Goal: Information Seeking & Learning: Learn about a topic

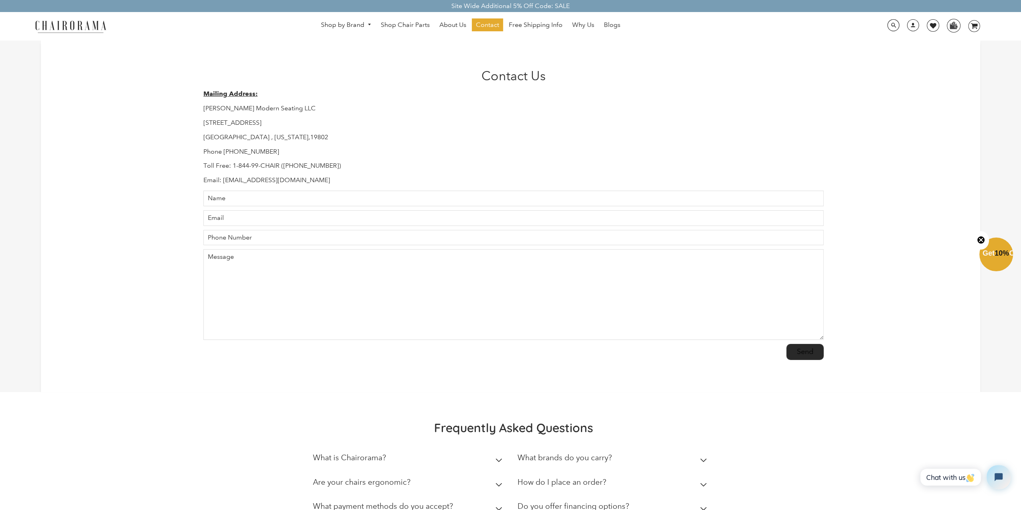
click at [94, 29] on img at bounding box center [71, 26] width 80 height 14
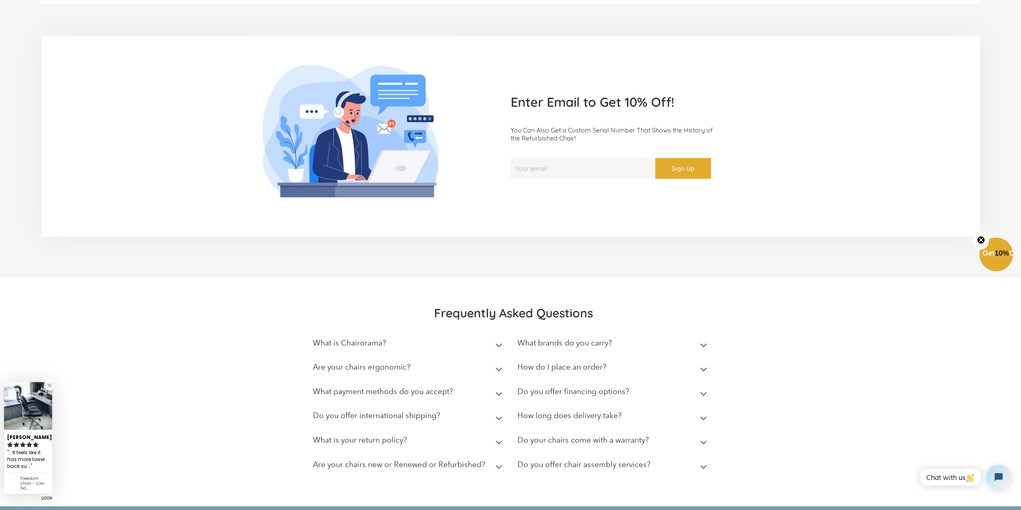
scroll to position [2159, 0]
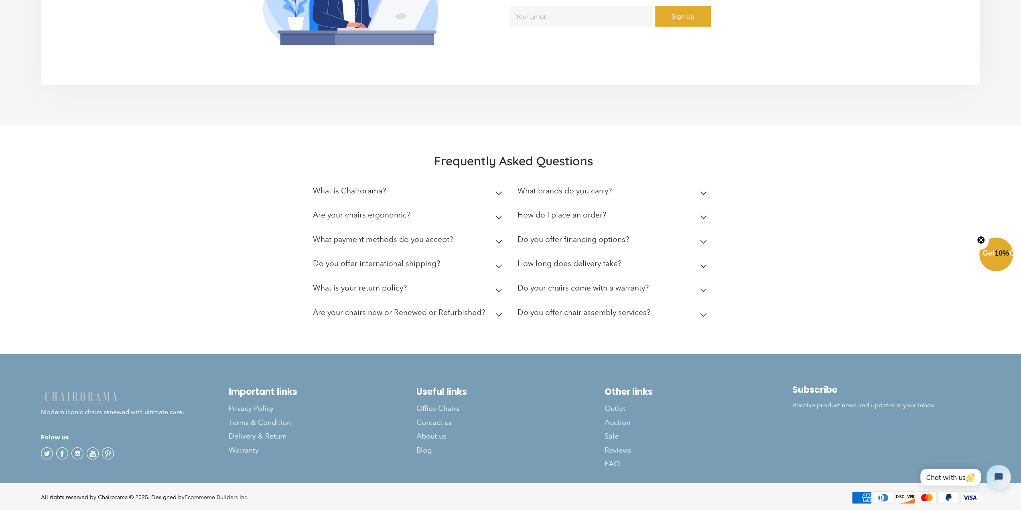
click at [506, 191] on div "What is Chairorama? Chairorama is your go-to destination for top-class chairs, …" at bounding box center [513, 254] width 401 height 146
click at [499, 191] on icon at bounding box center [499, 193] width 7 height 4
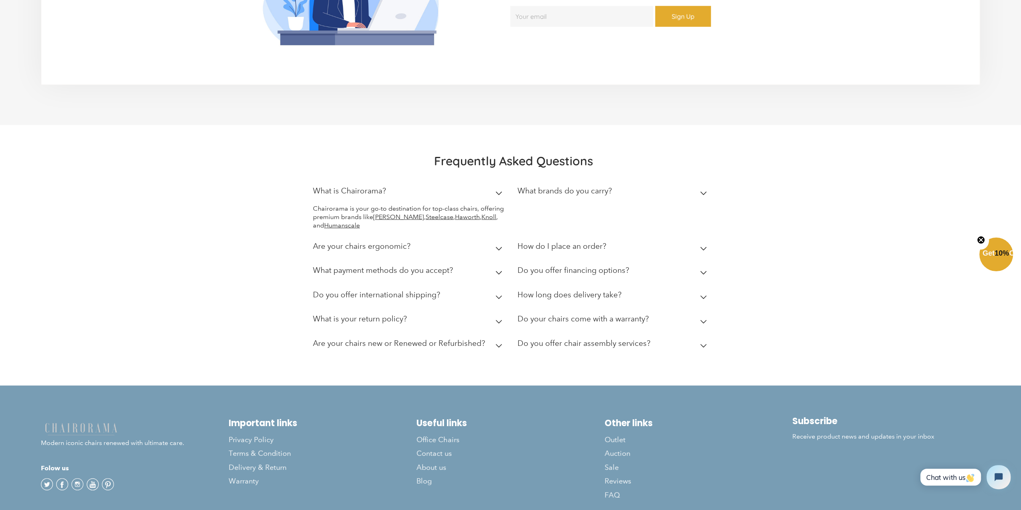
click at [554, 189] on h2 "What brands do you carry?" at bounding box center [565, 190] width 94 height 9
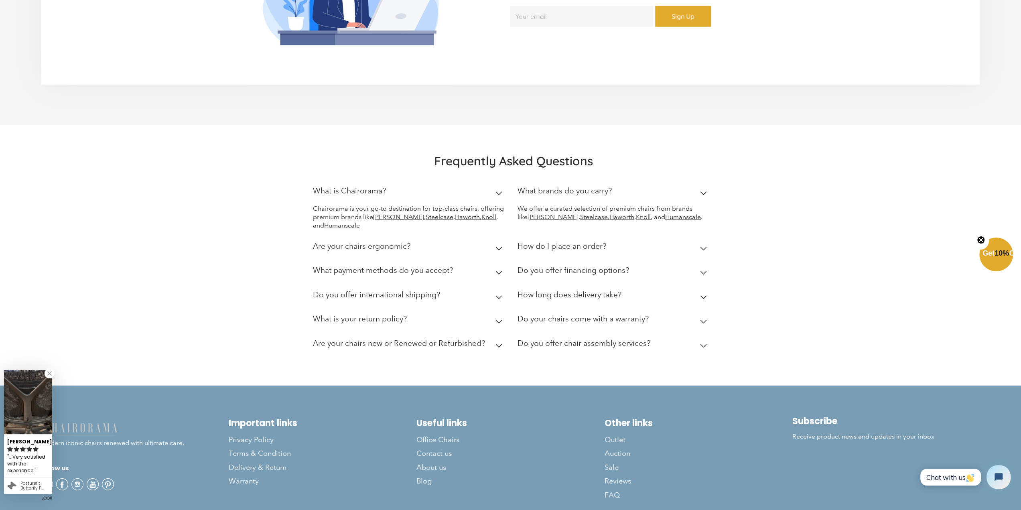
click at [561, 242] on h2 "How do I place an order?" at bounding box center [562, 246] width 89 height 9
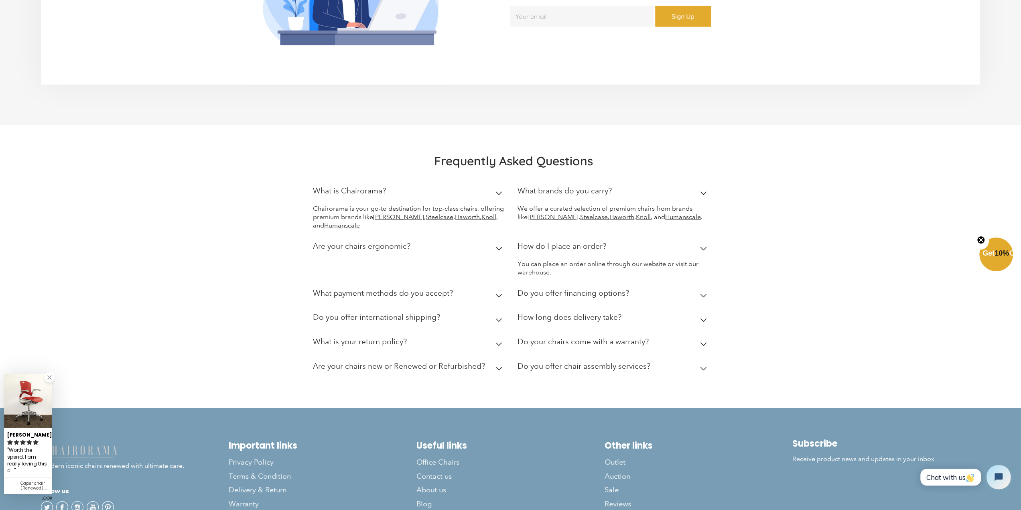
click at [435, 313] on h2 "Do you offer international shipping?" at bounding box center [376, 317] width 127 height 9
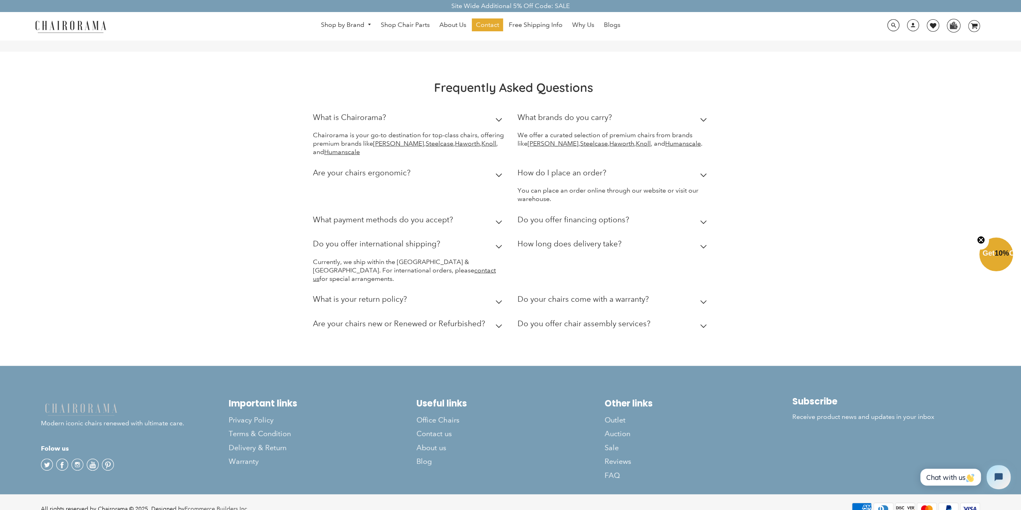
scroll to position [2236, 0]
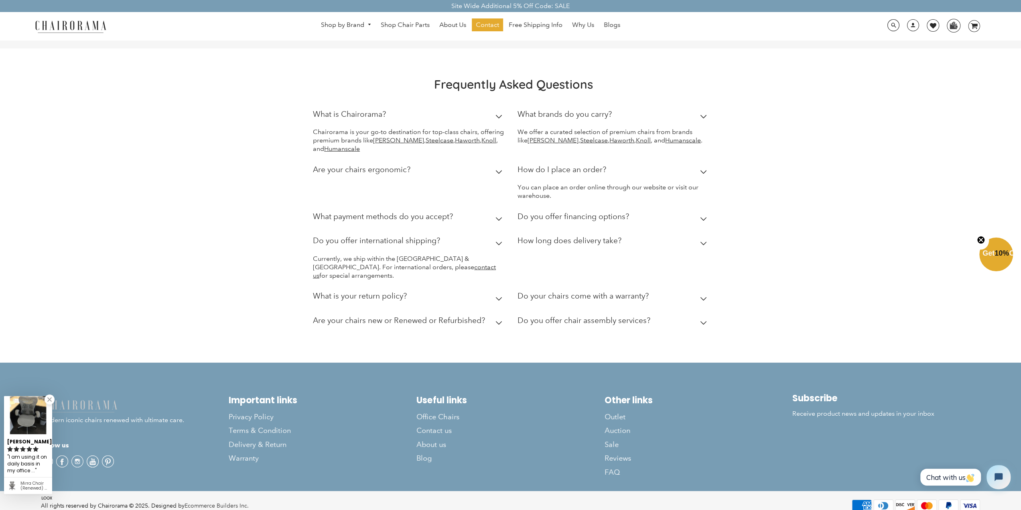
click at [540, 213] on h2 "Do you offer financing options?" at bounding box center [574, 216] width 112 height 9
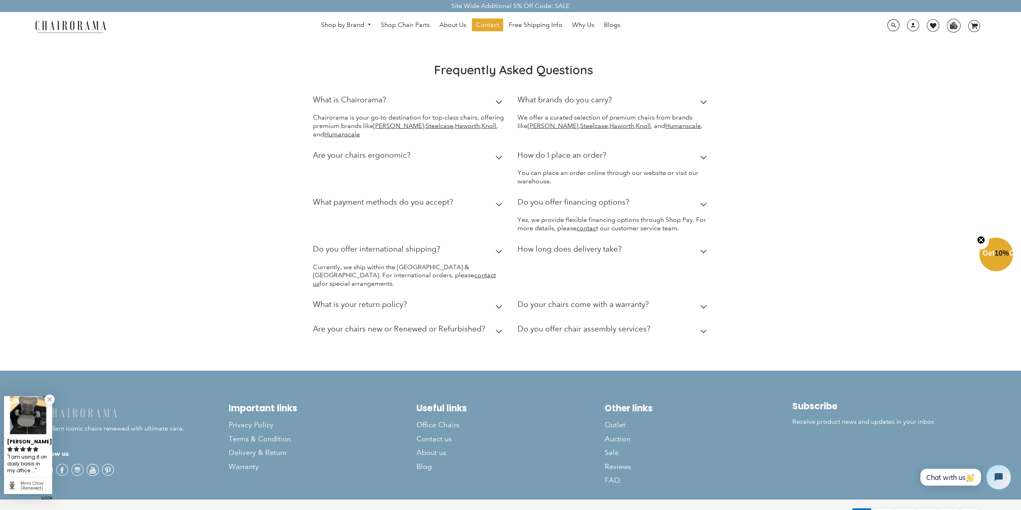
scroll to position [2258, 0]
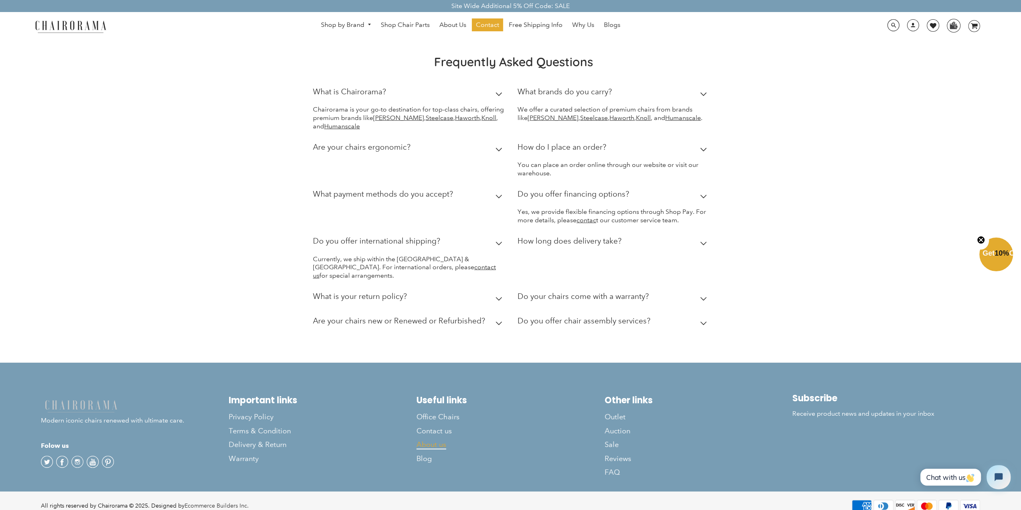
click at [432, 440] on span "About us" at bounding box center [432, 444] width 30 height 9
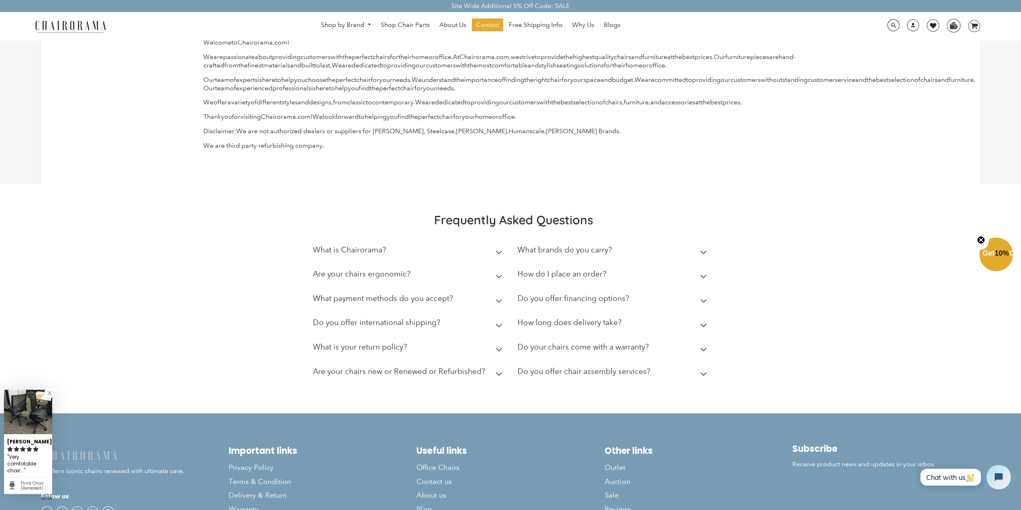
scroll to position [114, 0]
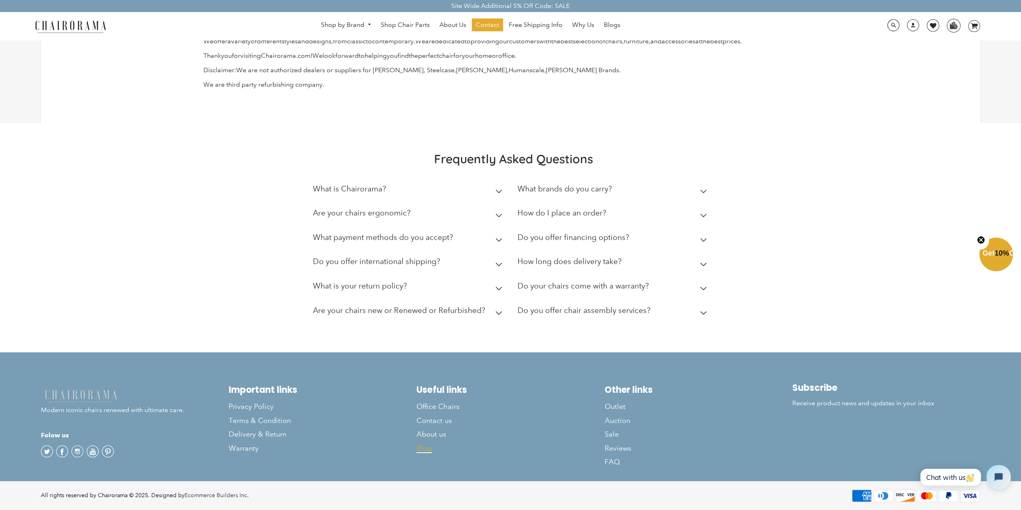
click at [430, 447] on span "Blog" at bounding box center [424, 448] width 15 height 9
